Goal: Obtain resource: Obtain resource

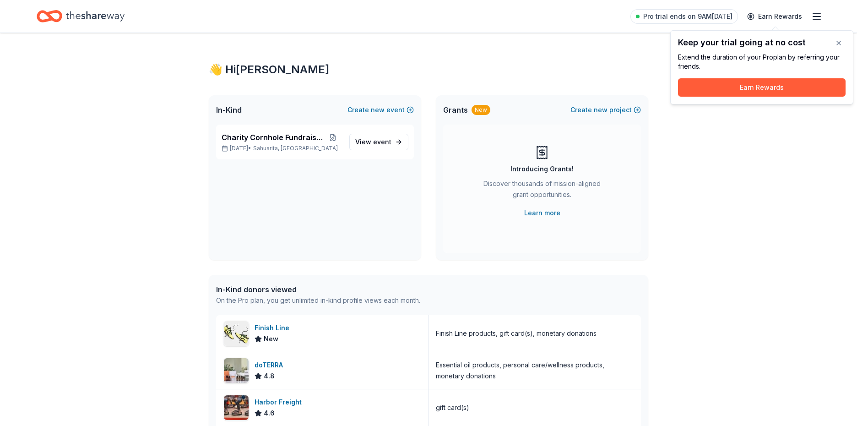
drag, startPoint x: 755, startPoint y: 145, endPoint x: 782, endPoint y: 4, distance: 143.3
click at [755, 133] on div "👋 Hi [PERSON_NAME] In-Kind Create new event Charity Cornhole Fundraiser [DATE] …" at bounding box center [428, 352] width 857 height 639
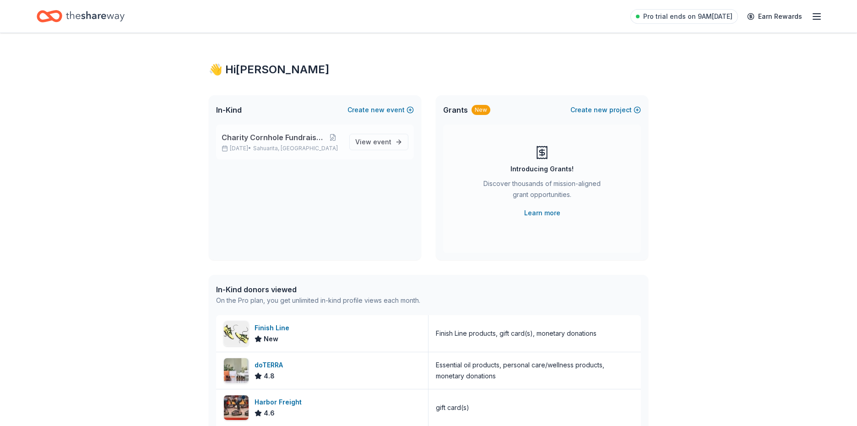
click at [306, 146] on p "[DATE] • Sahuarita, [GEOGRAPHIC_DATA]" at bounding box center [282, 148] width 120 height 7
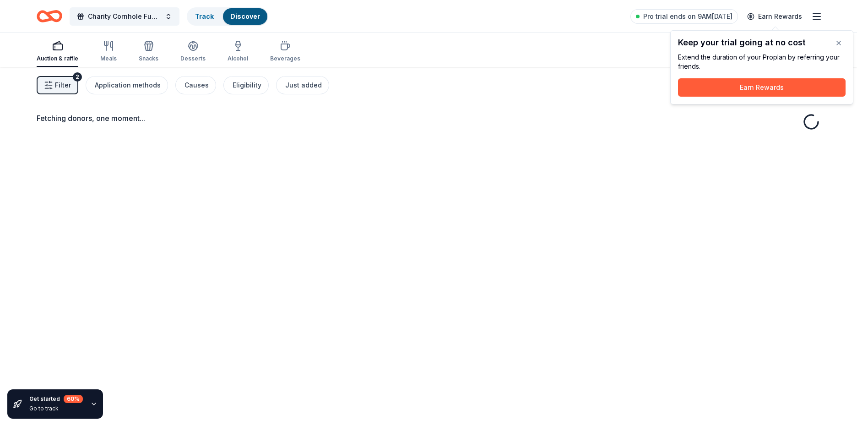
click at [384, 143] on div "Fetching donors, one moment..." at bounding box center [428, 280] width 857 height 426
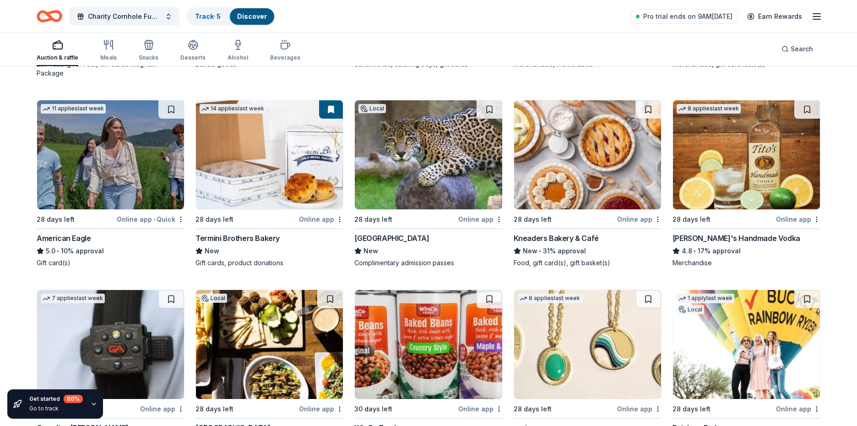
scroll to position [1356, 0]
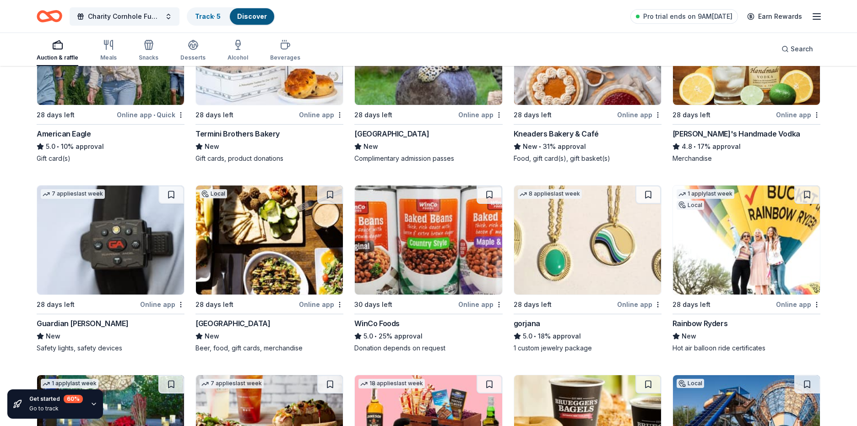
click at [371, 132] on div "[GEOGRAPHIC_DATA]" at bounding box center [391, 133] width 75 height 11
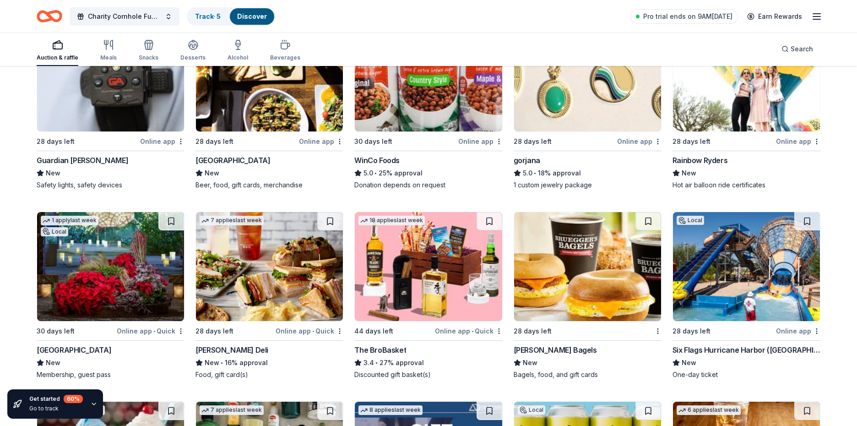
scroll to position [1539, 0]
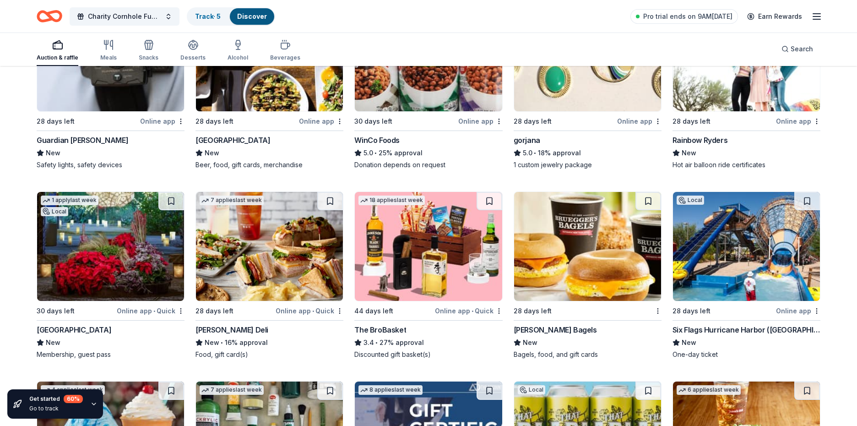
click at [718, 302] on div "Local 28 days left Online app Six Flags Hurricane Harbor ([GEOGRAPHIC_DATA]) Ne…" at bounding box center [747, 275] width 148 height 168
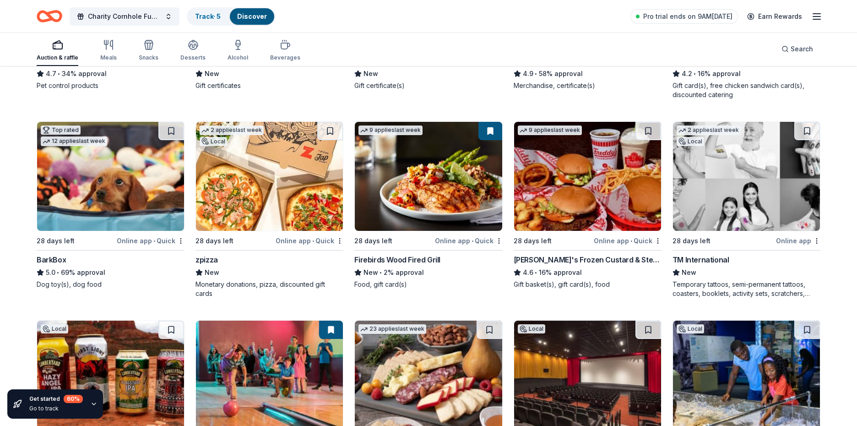
scroll to position [643, 0]
click at [549, 260] on div "[PERSON_NAME]'s Frozen Custard & Steakburgers" at bounding box center [588, 260] width 148 height 11
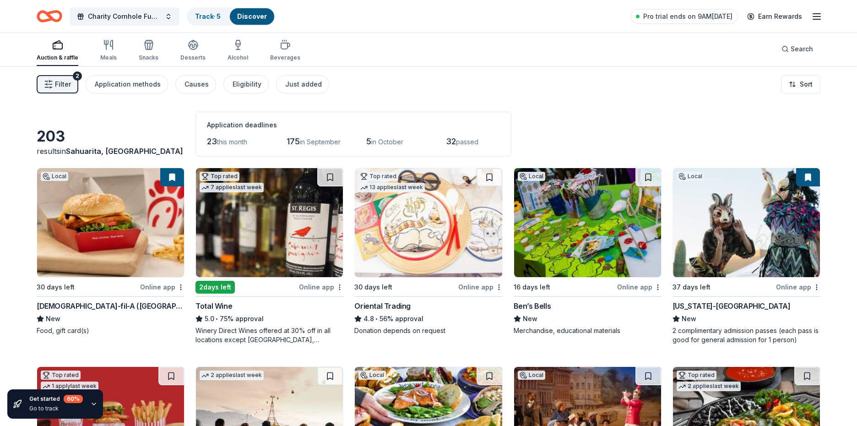
scroll to position [0, 0]
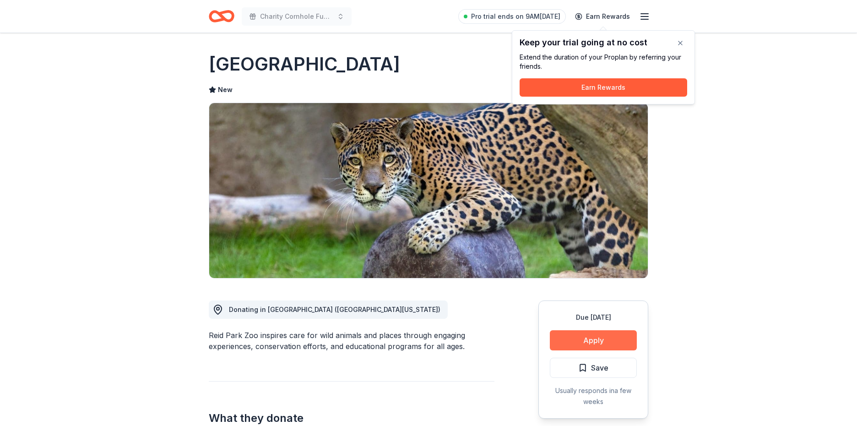
click at [590, 341] on button "Apply" at bounding box center [593, 340] width 87 height 20
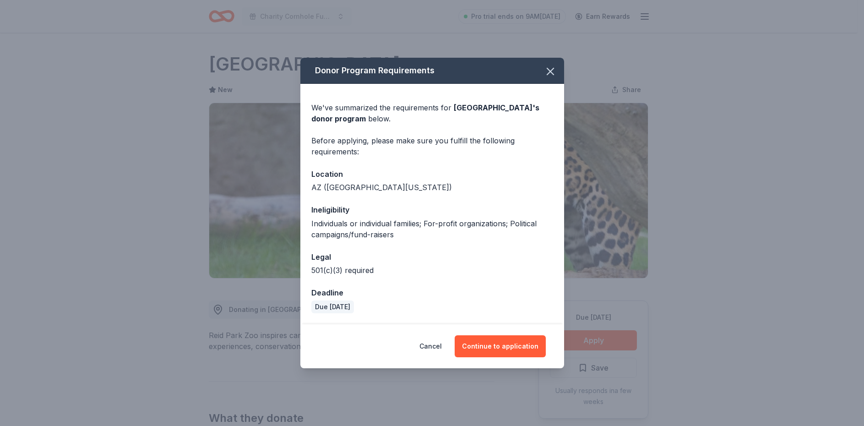
click at [497, 335] on div "Cancel Continue to application" at bounding box center [432, 346] width 264 height 44
click at [495, 353] on button "Continue to application" at bounding box center [500, 346] width 91 height 22
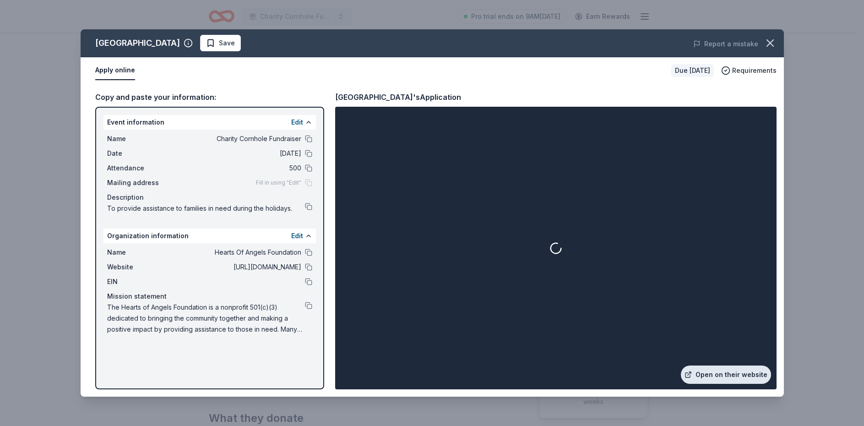
click at [714, 371] on link "Open on their website" at bounding box center [726, 374] width 90 height 18
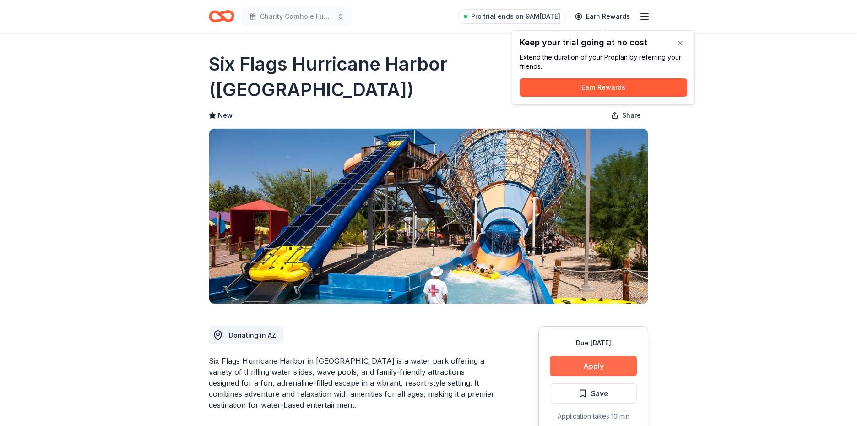
click at [614, 356] on button "Apply" at bounding box center [593, 366] width 87 height 20
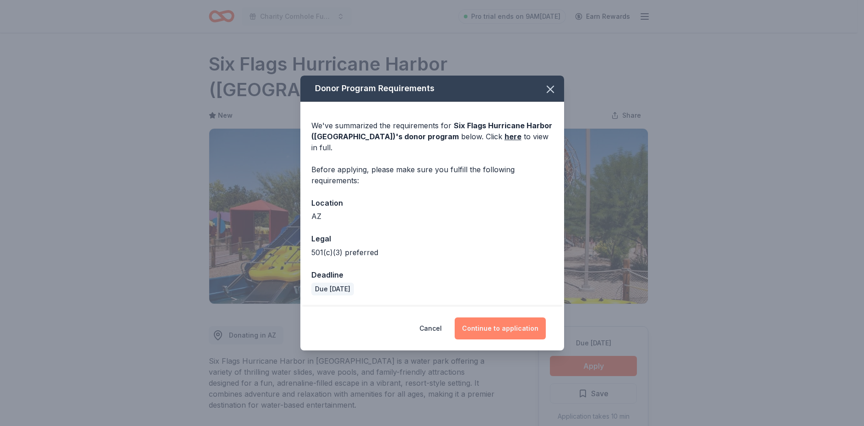
click at [523, 318] on button "Continue to application" at bounding box center [500, 328] width 91 height 22
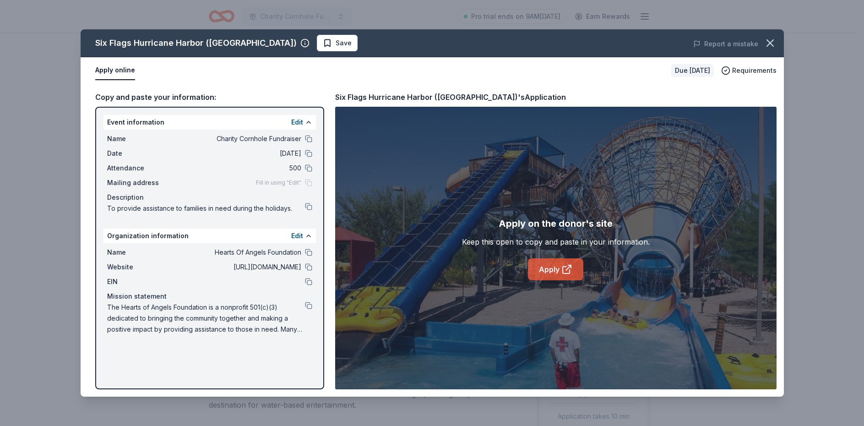
click at [552, 272] on link "Apply" at bounding box center [555, 269] width 55 height 22
